Goal: Navigation & Orientation: Understand site structure

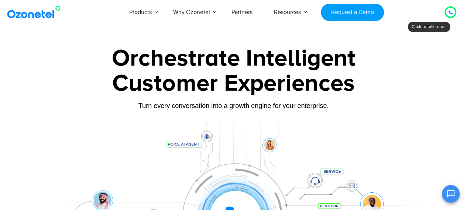
click at [454, 13] on div at bounding box center [450, 12] width 12 height 12
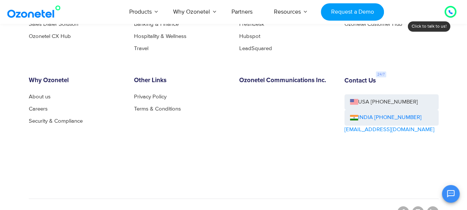
scroll to position [4021, 0]
